Goal: Task Accomplishment & Management: Use online tool/utility

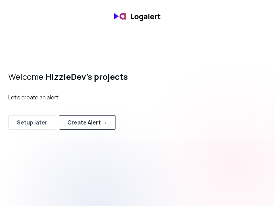
click at [81, 126] on div "Create Alert →" at bounding box center [87, 122] width 40 height 8
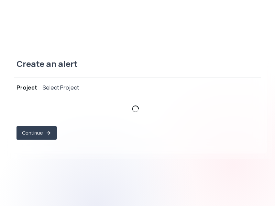
select select "prj_qHIW0nOlJBeDaYaIk4CoY3ERcx1N"
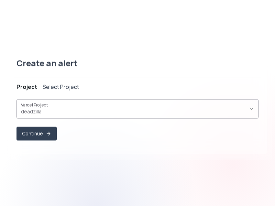
click at [83, 112] on span "deadzilla ," at bounding box center [133, 111] width 225 height 7
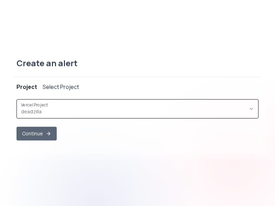
click at [36, 135] on button "Continue" at bounding box center [37, 134] width 40 height 14
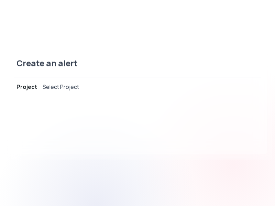
select select "message"
select select "CONTAINS"
select select "OR"
select select "message"
select select "CONTAINS"
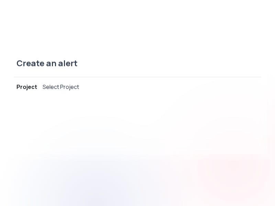
select select "AND"
select select "source"
select select "NOT_EQUALS"
select select "build"
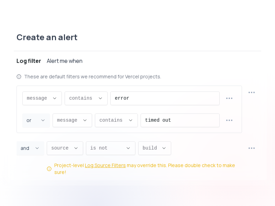
scroll to position [7, 0]
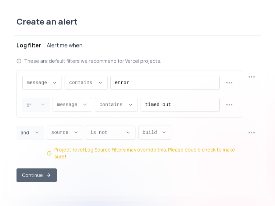
click at [44, 168] on button "Continue" at bounding box center [37, 175] width 40 height 14
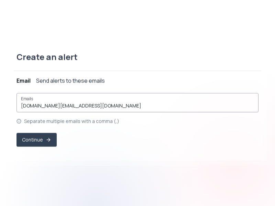
click at [108, 104] on input "[DOMAIN_NAME][EMAIL_ADDRESS][DOMAIN_NAME]" at bounding box center [137, 105] width 233 height 7
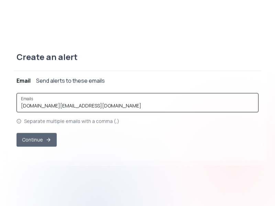
click at [41, 139] on button "Continue" at bounding box center [37, 140] width 40 height 14
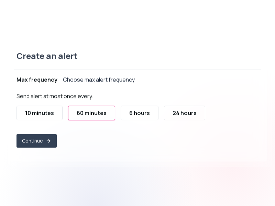
click at [58, 118] on button "10 minutes" at bounding box center [40, 113] width 46 height 14
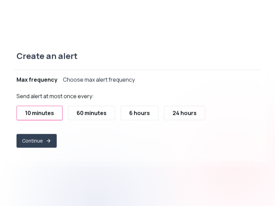
click at [54, 111] on div "10 minutes" at bounding box center [39, 113] width 29 height 8
click at [42, 142] on button "Continue" at bounding box center [37, 141] width 40 height 14
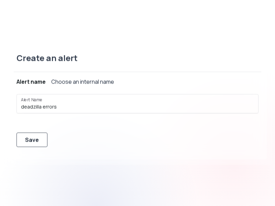
click at [36, 139] on div "Save" at bounding box center [32, 140] width 14 height 8
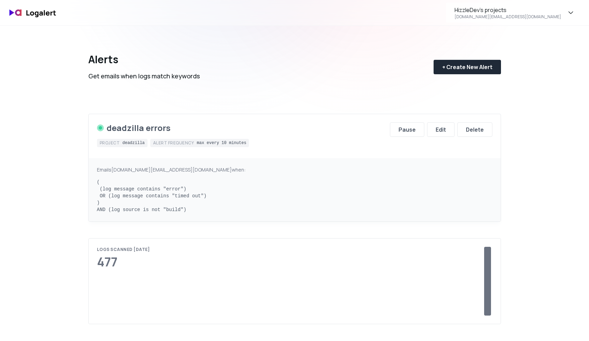
click at [173, 189] on pre "( (log message contains "error") OR (log message contains "timed out") ) AND (l…" at bounding box center [295, 196] width 396 height 34
click at [187, 192] on pre "( (log message contains "error") OR (log message contains "timed out") ) AND (l…" at bounding box center [295, 196] width 396 height 34
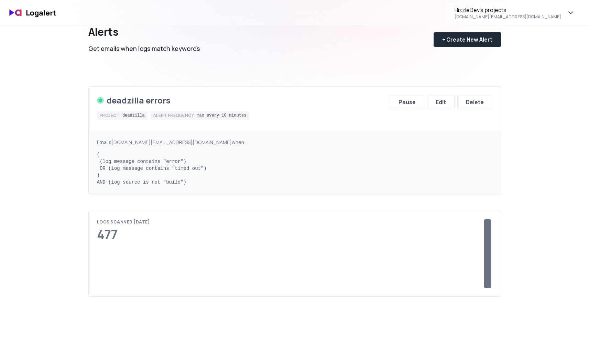
scroll to position [33, 0]
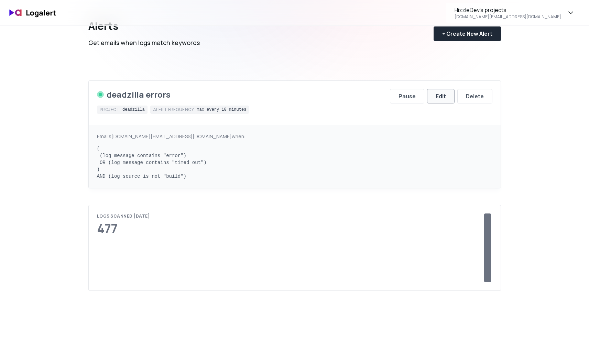
click at [440, 94] on div "Edit" at bounding box center [441, 96] width 10 height 8
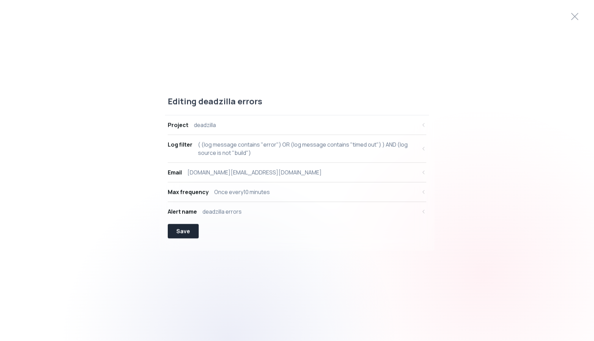
click at [269, 149] on div "( (log message contains "error") OR (log message contains "timed out") ) AND (l…" at bounding box center [307, 149] width 219 height 17
select select "message"
select select "CONTAINS"
select select "OR"
select select "message"
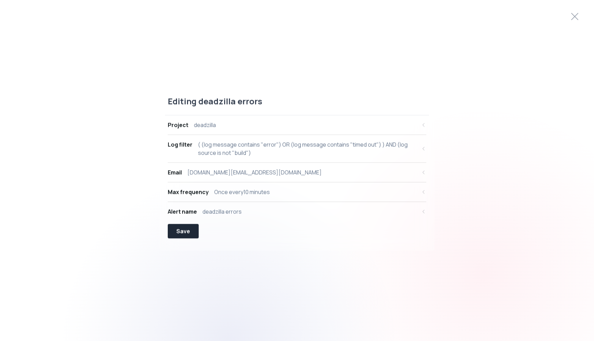
select select "CONTAINS"
select select "AND"
select select "source"
select select "NOT_EQUALS"
select select "build"
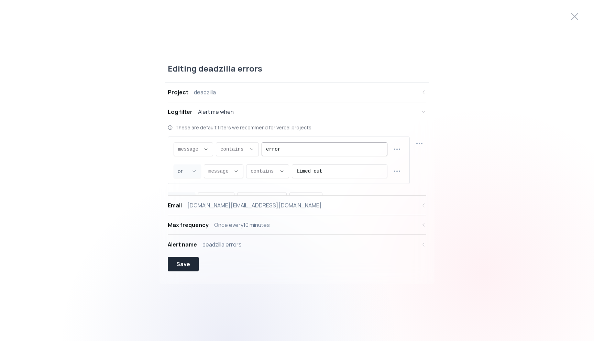
scroll to position [7, 0]
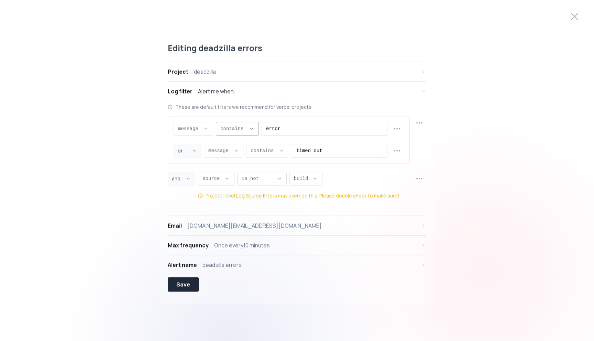
click at [247, 131] on button "contains ," at bounding box center [237, 129] width 43 height 14
click at [243, 127] on span "contains ," at bounding box center [234, 129] width 26 height 7
click at [198, 129] on span "message ," at bounding box center [189, 129] width 22 height 7
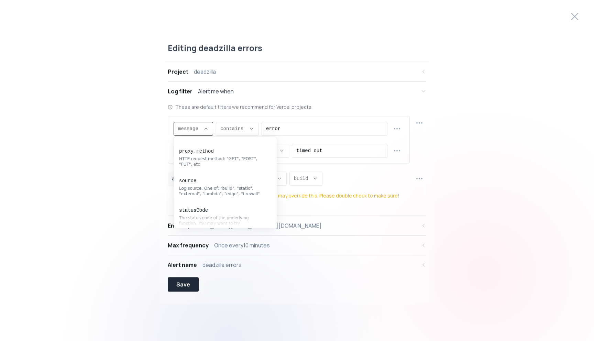
scroll to position [138, 0]
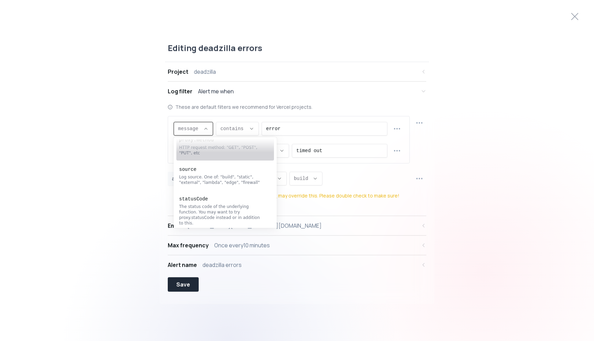
click at [131, 129] on div "Editing deadzilla errors Project deadzilla Log filter Alert me when These are d…" at bounding box center [297, 170] width 594 height 273
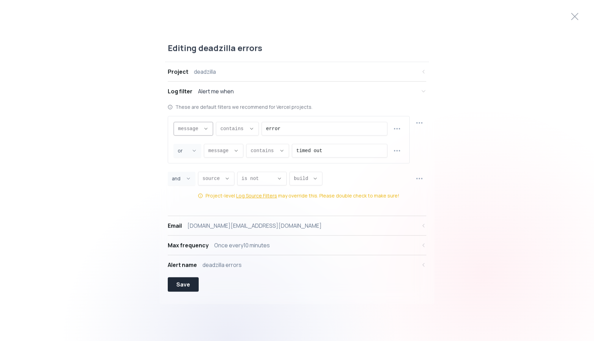
click at [193, 125] on div "message ," at bounding box center [189, 128] width 22 height 13
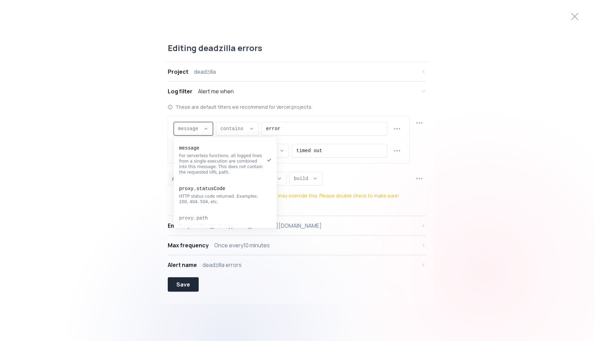
click at [196, 127] on span "message ," at bounding box center [189, 129] width 22 height 7
click at [294, 130] on input "error" at bounding box center [324, 128] width 117 height 13
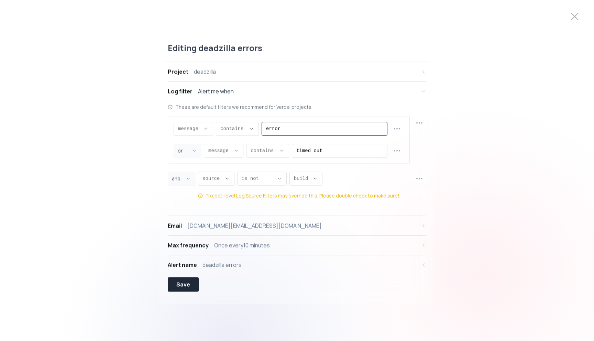
click at [309, 130] on input "error" at bounding box center [324, 128] width 117 height 13
click at [419, 124] on icon "button" at bounding box center [420, 123] width 8 height 8
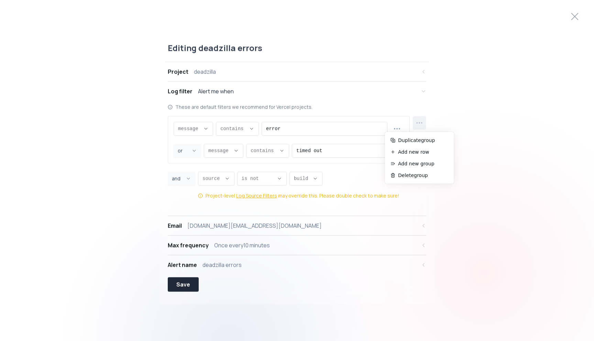
click at [419, 123] on icon "button" at bounding box center [420, 123] width 8 height 8
click at [199, 131] on span "message ," at bounding box center [189, 129] width 22 height 7
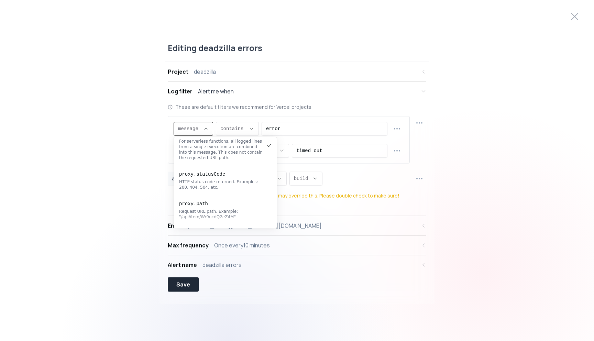
scroll to position [0, 0]
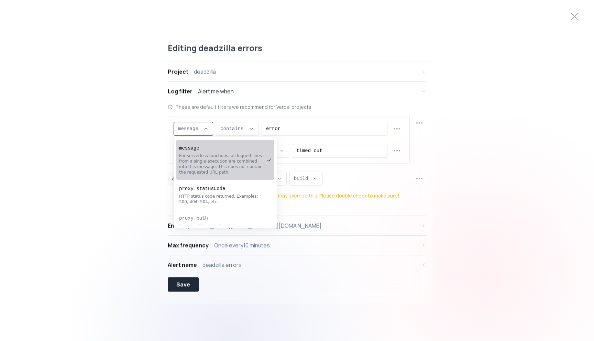
click at [137, 160] on div "Editing deadzilla errors Project deadzilla Log filter Alert me when These are d…" at bounding box center [297, 170] width 594 height 273
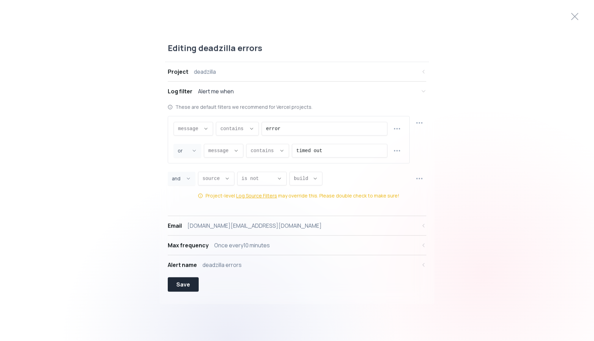
click at [223, 136] on div "message message message proxy.statusCode proxy.path proxy.host proxy.method sou…" at bounding box center [289, 139] width 242 height 47
click at [227, 131] on span "contains ," at bounding box center [234, 129] width 26 height 7
click at [229, 129] on span "contains ," at bounding box center [234, 129] width 26 height 7
click at [352, 129] on input "error" at bounding box center [324, 128] width 117 height 13
click at [351, 130] on input "error" at bounding box center [324, 128] width 117 height 13
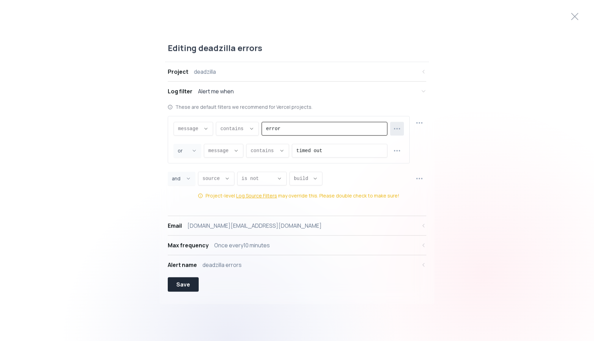
click at [396, 128] on icon "button" at bounding box center [397, 129] width 8 height 8
click at [402, 127] on button "button" at bounding box center [397, 128] width 13 height 13
click at [419, 121] on icon "button" at bounding box center [420, 123] width 8 height 8
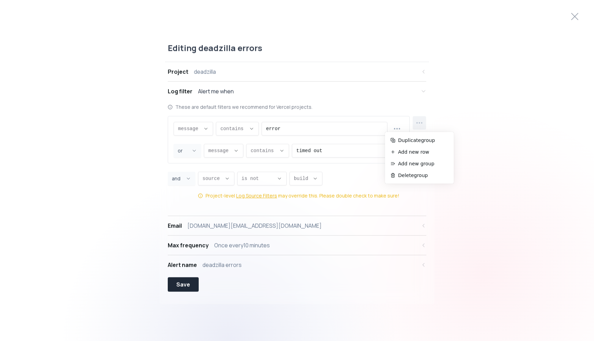
click at [424, 121] on button "button" at bounding box center [419, 122] width 13 height 13
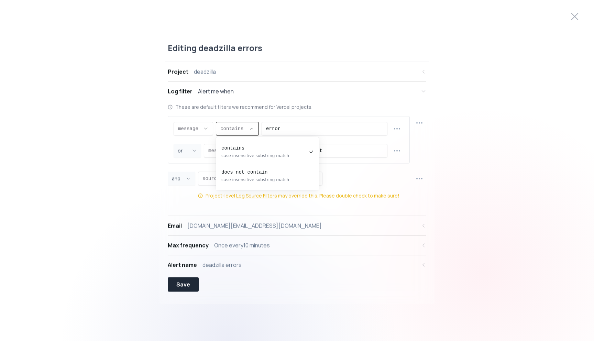
click at [249, 124] on button "contains ," at bounding box center [237, 129] width 43 height 14
click at [198, 127] on span "message ," at bounding box center [189, 129] width 22 height 7
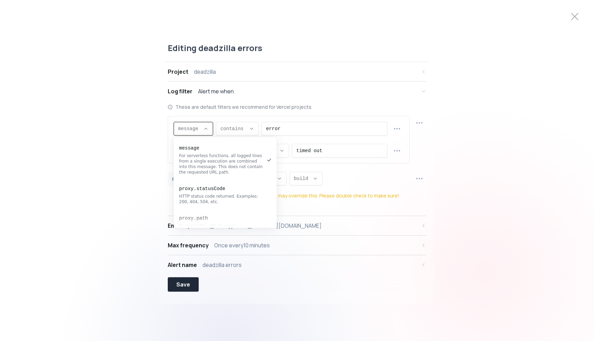
click at [205, 127] on icon "Descriptive Select" at bounding box center [206, 129] width 6 height 6
click at [299, 106] on div "These are default filters we recommend for Vercel projects." at bounding box center [297, 107] width 259 height 7
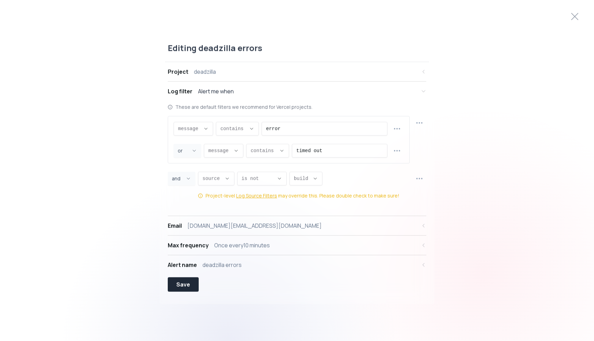
click at [335, 263] on div "Alert name deadzilla errors" at bounding box center [292, 265] width 249 height 8
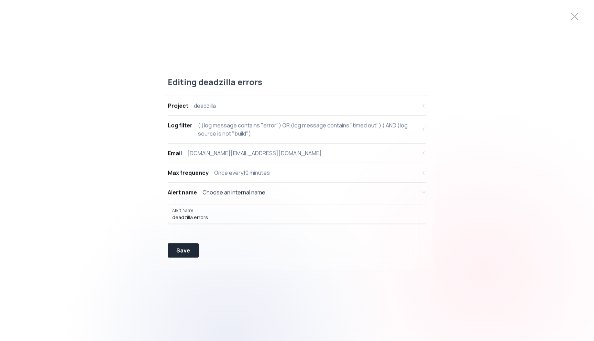
click at [317, 189] on div "Alert name Choose an internal name" at bounding box center [292, 193] width 249 height 8
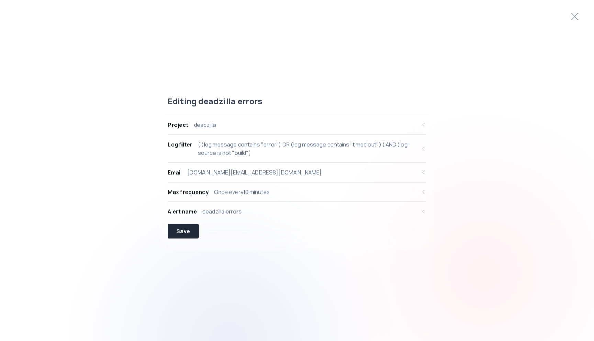
click at [497, 131] on div "Editing deadzilla errors Project deadzilla Log filter ( (log message contains "…" at bounding box center [297, 171] width 594 height 166
click at [163, 89] on div "Editing deadzilla errors Project deadzilla Log filter ( (log message contains "…" at bounding box center [297, 171] width 594 height 166
